Goal: Information Seeking & Learning: Find specific fact

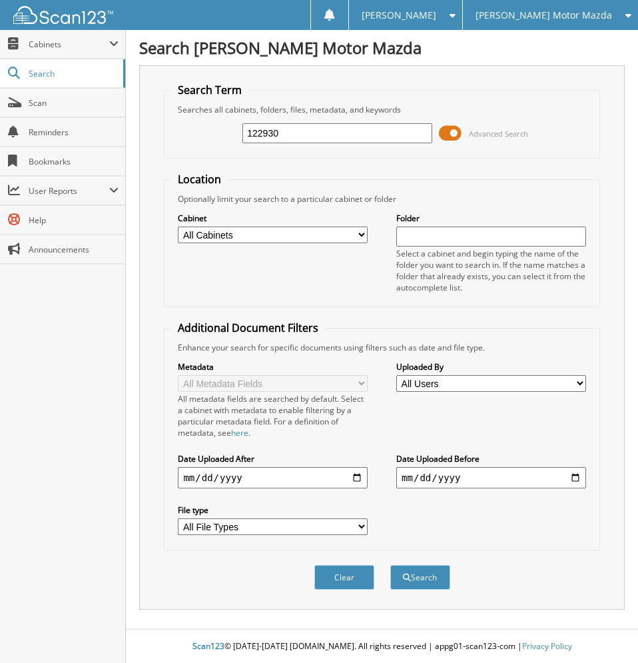
type input "122930"
click at [390, 565] on button "Search" at bounding box center [420, 577] width 60 height 25
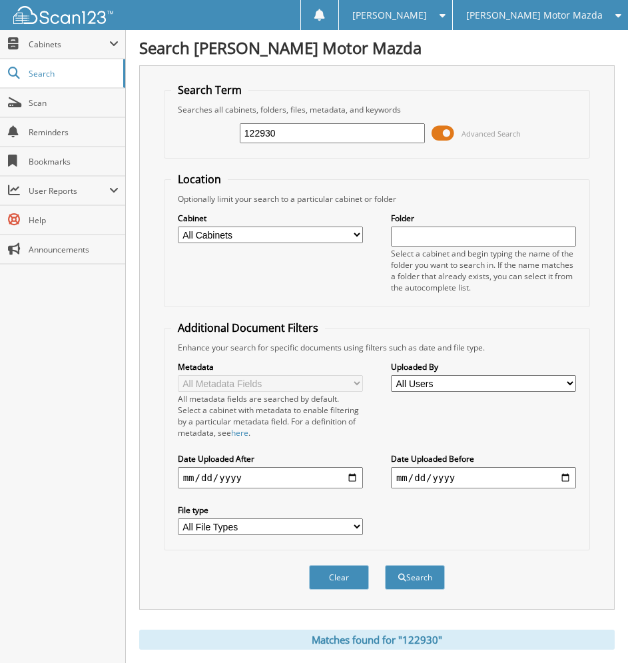
click at [288, 131] on input "122930" at bounding box center [332, 133] width 185 height 20
type input "124163"
click at [385, 565] on button "Search" at bounding box center [415, 577] width 60 height 25
click at [569, 23] on div "[PERSON_NAME] Motor Mazda" at bounding box center [541, 15] width 162 height 30
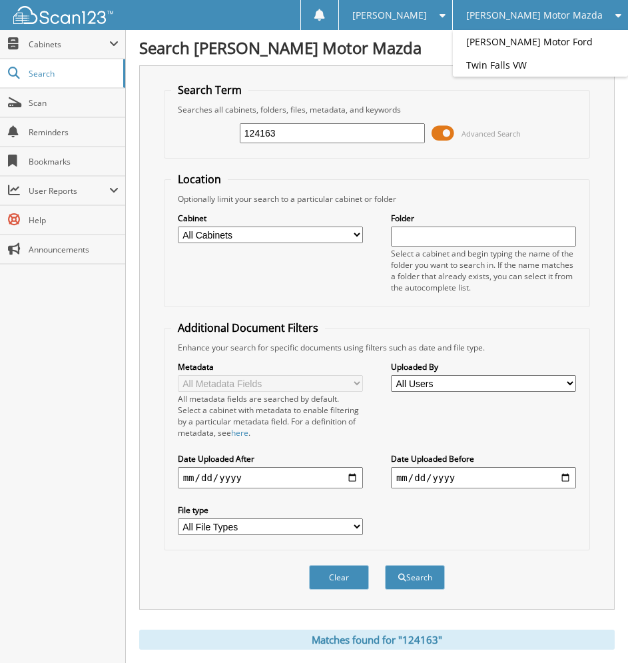
click at [564, 12] on span "[PERSON_NAME] Motor Mazda" at bounding box center [534, 15] width 137 height 8
click at [340, 133] on input "124163" at bounding box center [332, 133] width 185 height 20
type input "170327"
click at [385, 565] on button "Search" at bounding box center [415, 577] width 60 height 25
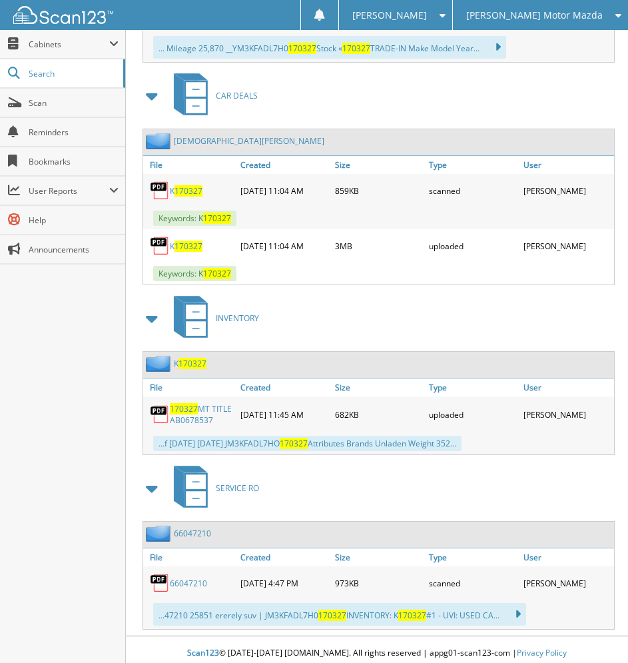
scroll to position [776, 0]
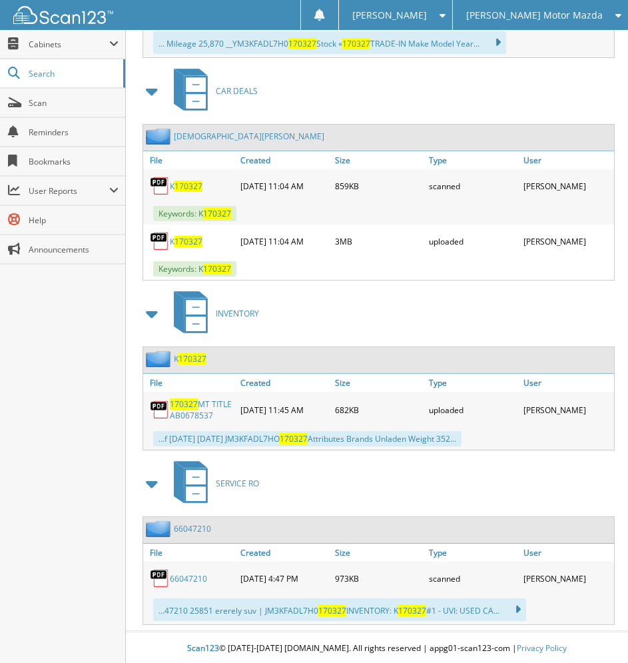
click at [580, 13] on span "[PERSON_NAME] Motor Mazda" at bounding box center [534, 15] width 137 height 8
click at [526, 39] on link "[PERSON_NAME] Motor Ford" at bounding box center [540, 41] width 175 height 23
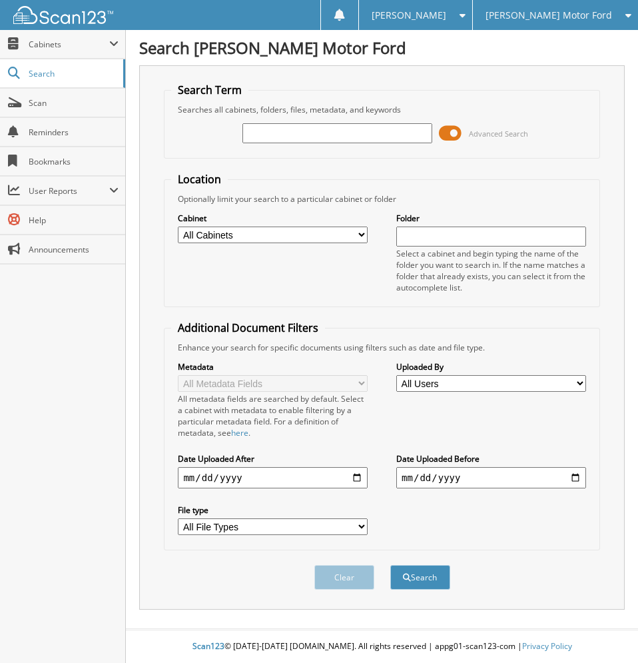
click at [274, 132] on input "text" at bounding box center [337, 133] width 189 height 20
type input "826553"
click at [390, 565] on button "Search" at bounding box center [420, 577] width 60 height 25
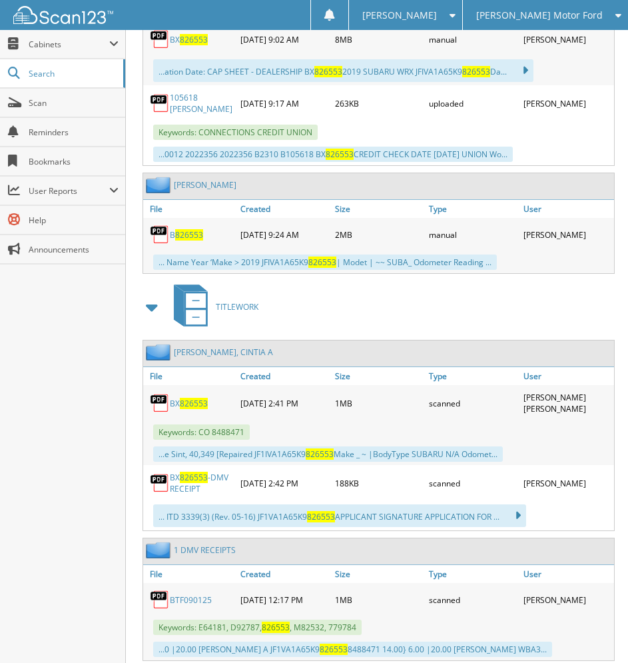
scroll to position [933, 0]
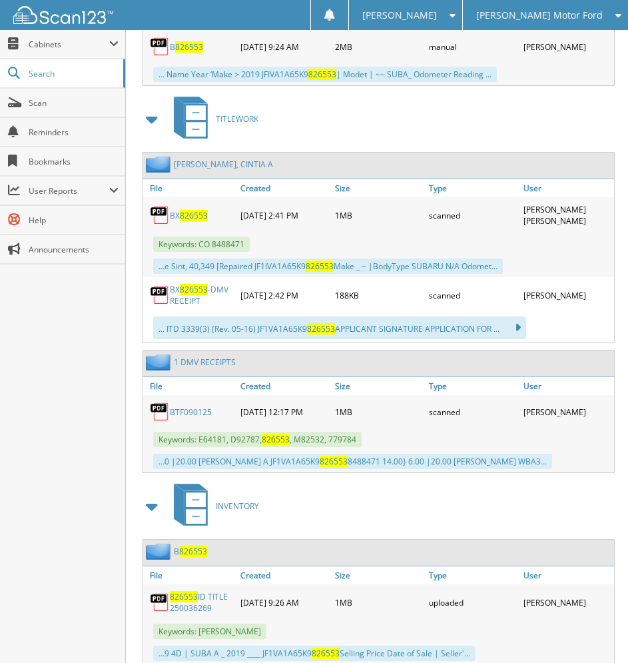
click at [189, 221] on span "826553" at bounding box center [194, 215] width 28 height 11
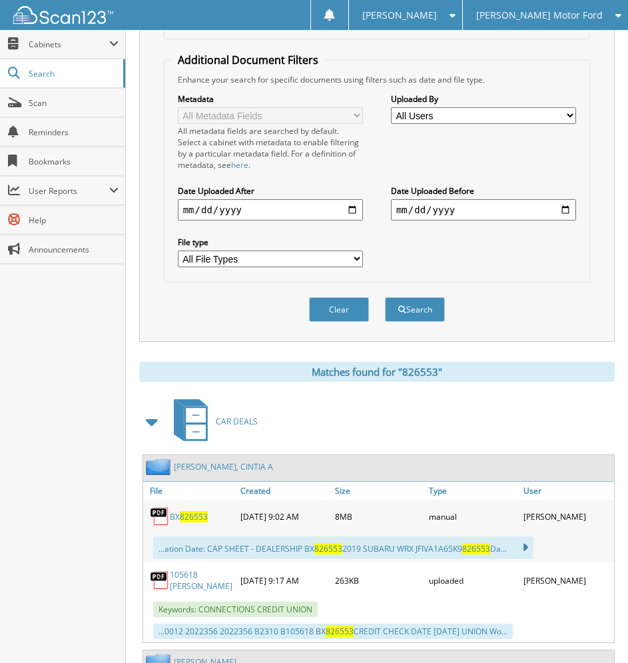
scroll to position [267, 0]
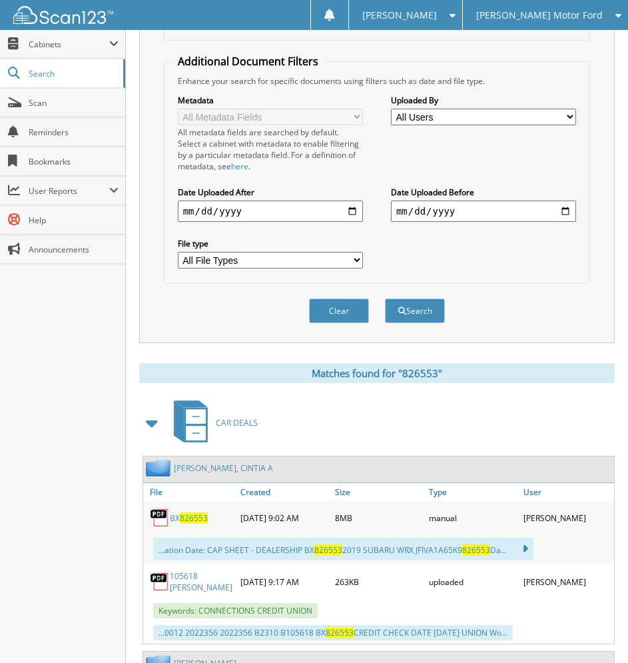
click at [518, 17] on span "[PERSON_NAME] Motor Ford" at bounding box center [539, 15] width 127 height 8
click at [529, 33] on link "[PERSON_NAME] Motor Mazda" at bounding box center [545, 41] width 165 height 23
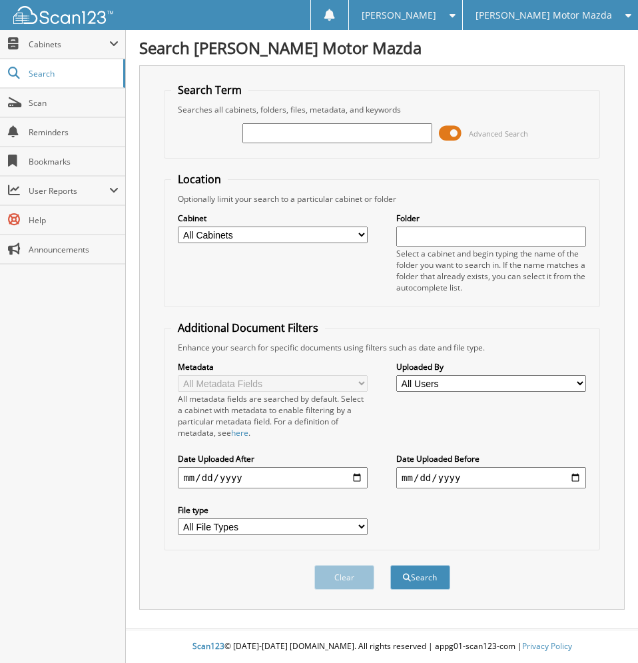
click at [325, 130] on input "text" at bounding box center [337, 133] width 189 height 20
type input "D44318"
click at [390, 565] on button "Search" at bounding box center [420, 577] width 60 height 25
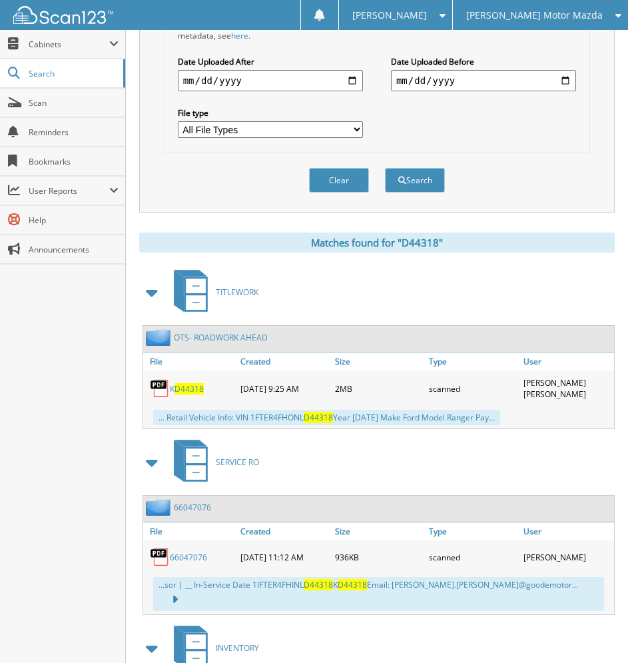
scroll to position [298, 0]
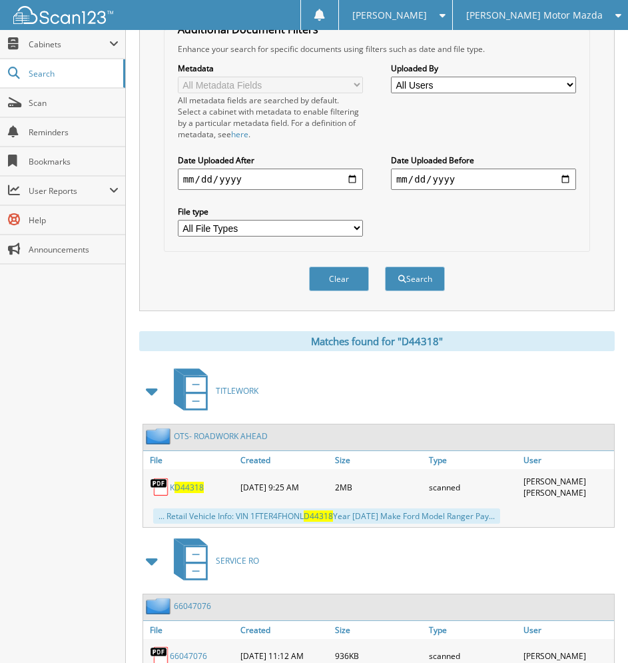
click at [552, 27] on div "[PERSON_NAME] Motor Mazda" at bounding box center [541, 15] width 162 height 30
click at [536, 49] on link "[PERSON_NAME] Motor Ford" at bounding box center [540, 41] width 175 height 23
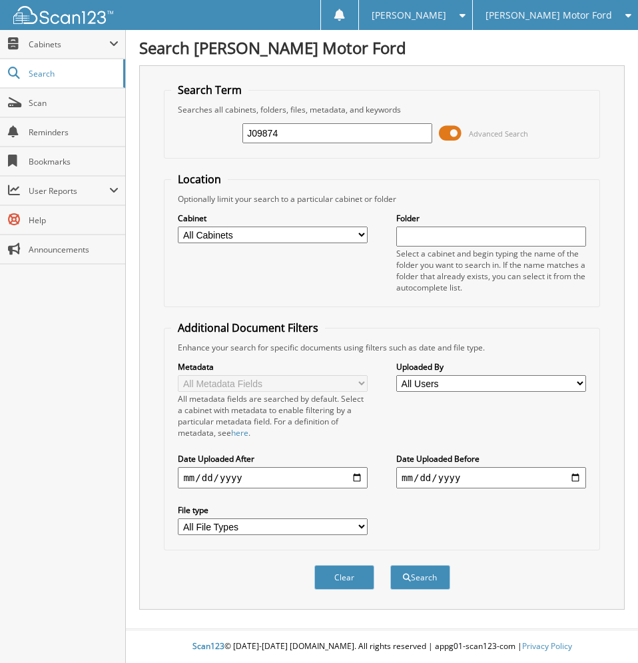
type input "J09874"
click at [390, 565] on button "Search" at bounding box center [420, 577] width 60 height 25
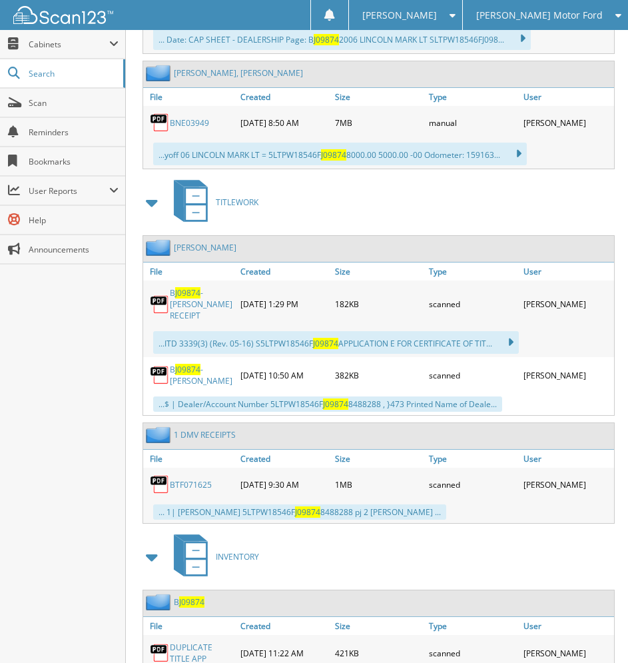
scroll to position [842, 0]
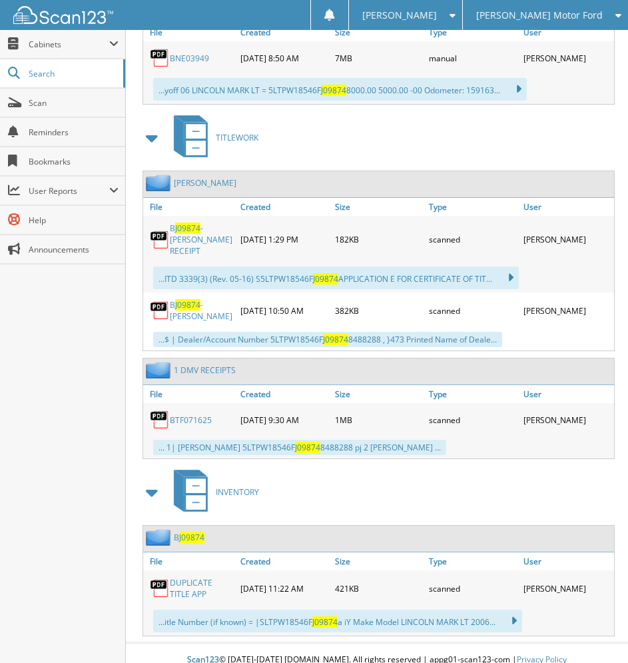
click at [185, 577] on link "DUPLICATE TITLE APP" at bounding box center [202, 588] width 64 height 23
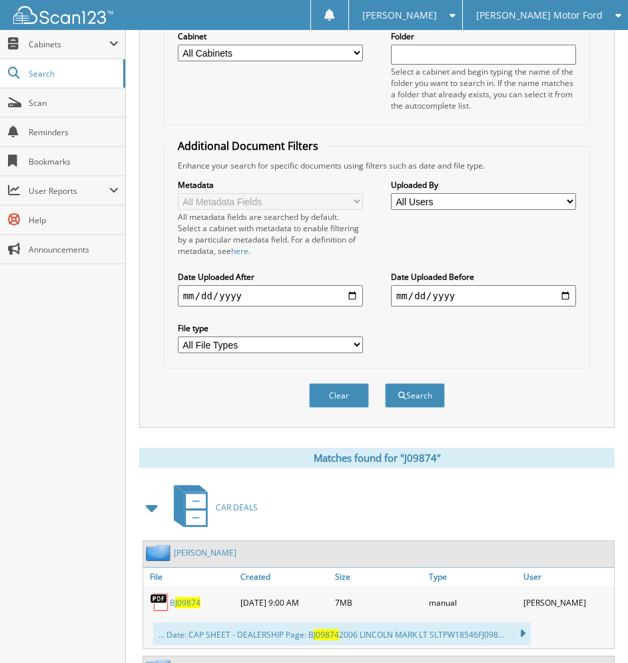
scroll to position [0, 0]
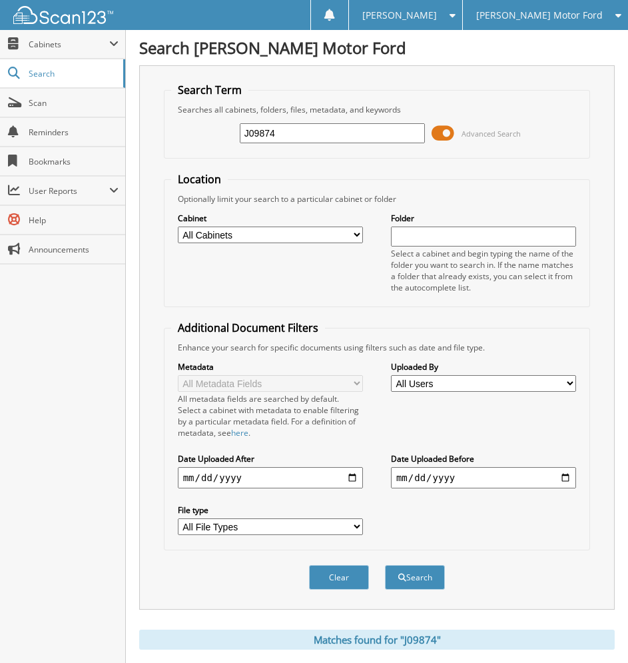
click at [310, 131] on input "J09874" at bounding box center [332, 133] width 185 height 20
type input "e6270"
click at [385, 565] on button "Search" at bounding box center [415, 577] width 60 height 25
click at [310, 132] on input "e6270" at bounding box center [332, 133] width 185 height 20
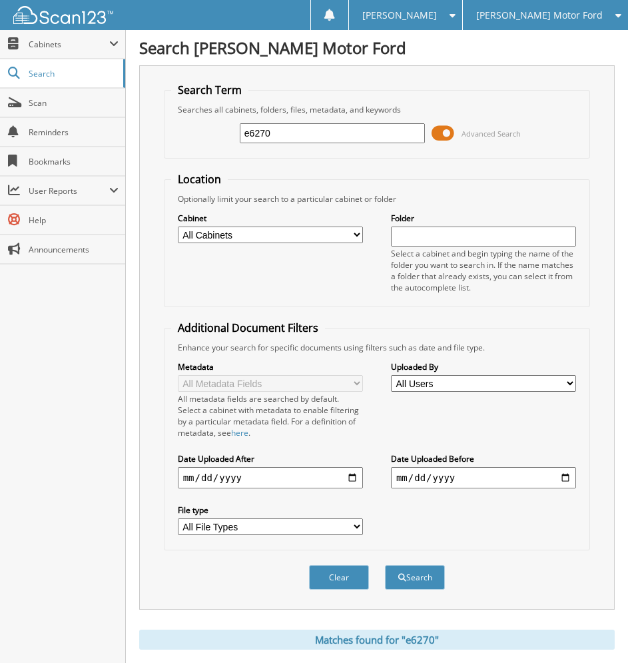
click at [310, 132] on input "e6270" at bounding box center [332, 133] width 185 height 20
type input "e76270"
click at [385, 565] on button "Search" at bounding box center [415, 577] width 60 height 25
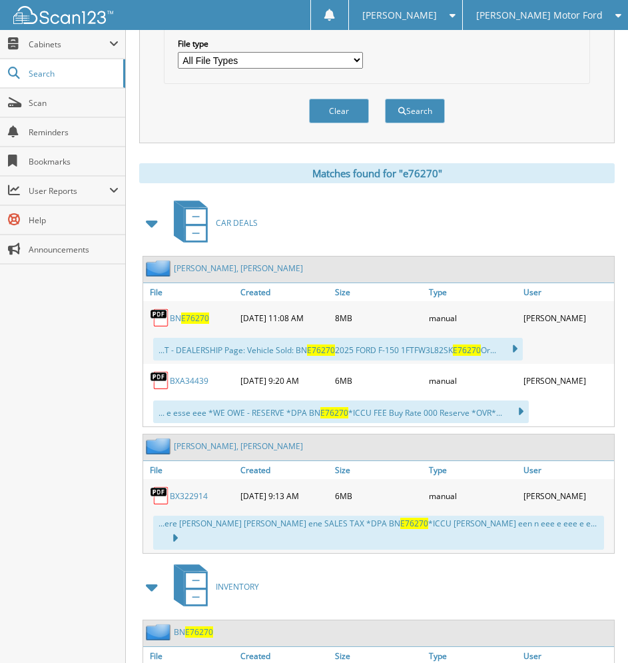
click at [188, 320] on span "E76270" at bounding box center [195, 317] width 28 height 11
